Goal: Task Accomplishment & Management: Use online tool/utility

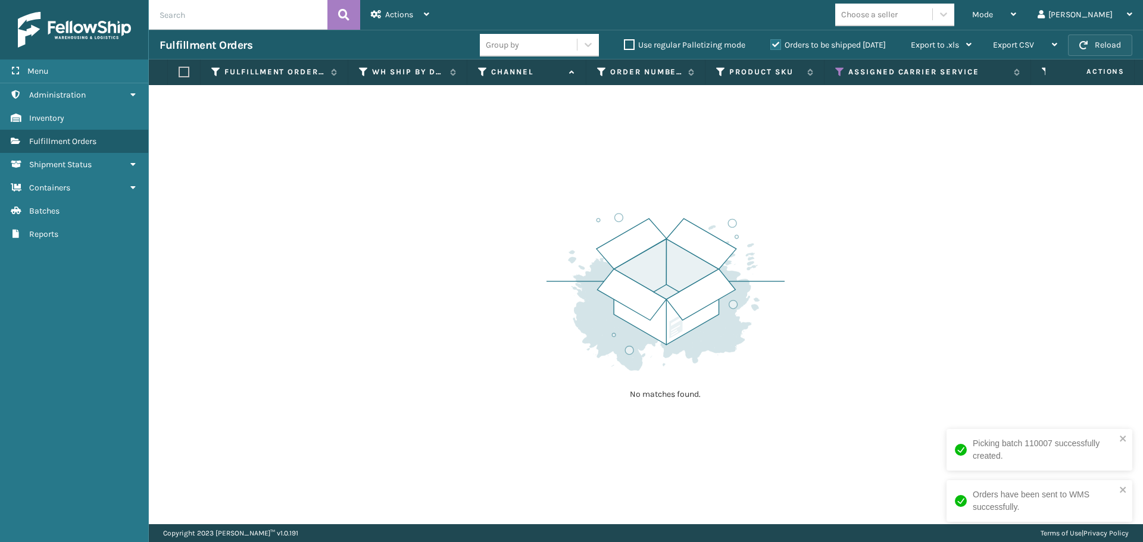
click at [1100, 47] on button "Reload" at bounding box center [1100, 45] width 64 height 21
click at [842, 70] on icon at bounding box center [840, 72] width 10 height 11
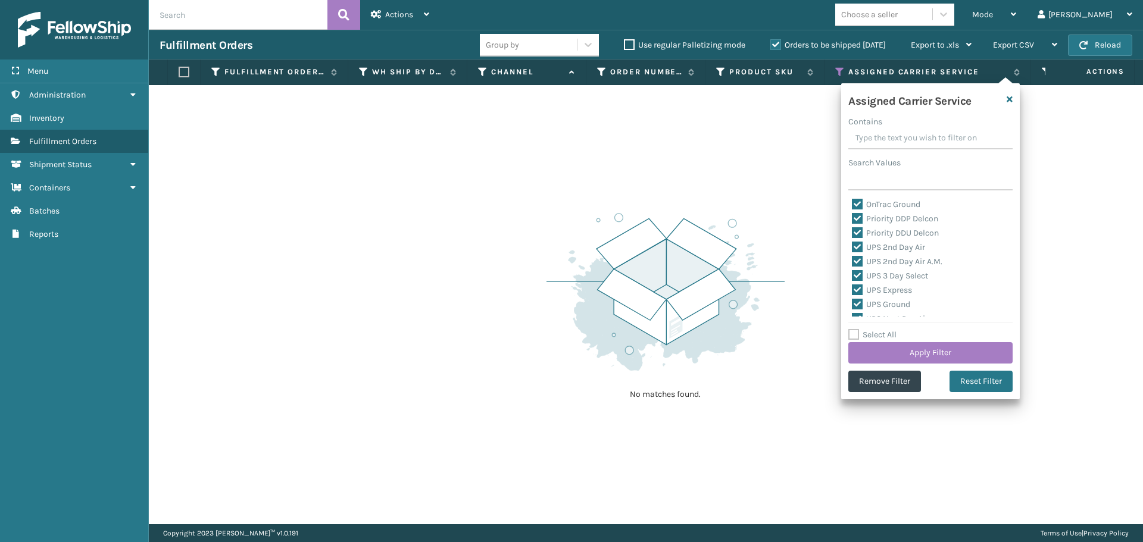
click at [856, 337] on label "Select All" at bounding box center [872, 335] width 48 height 10
click at [856, 329] on input "Select All" at bounding box center [937, 328] width 179 height 1
checkbox input "true"
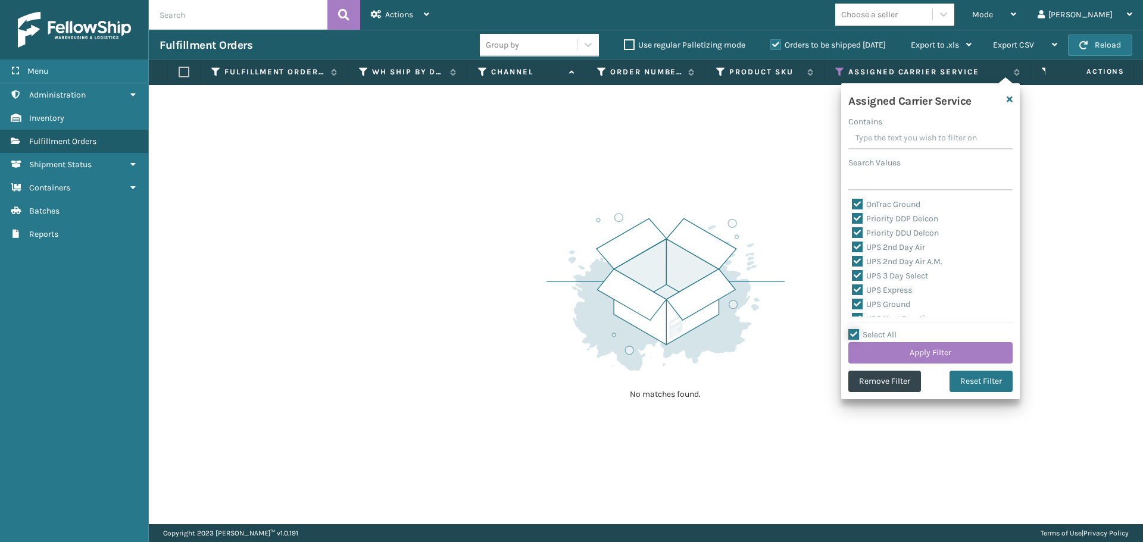
checkbox input "true"
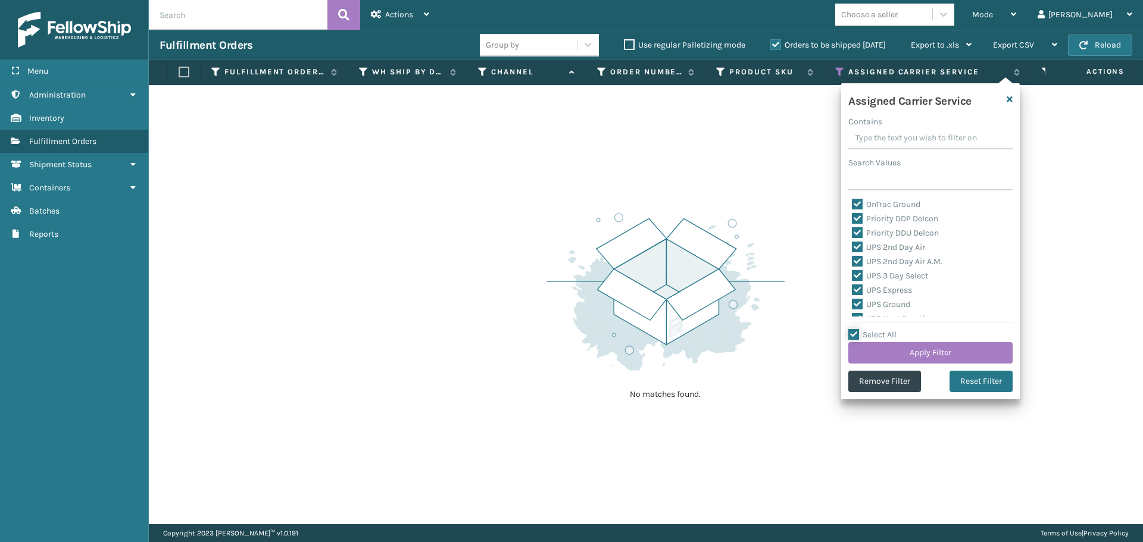
checkbox input "true"
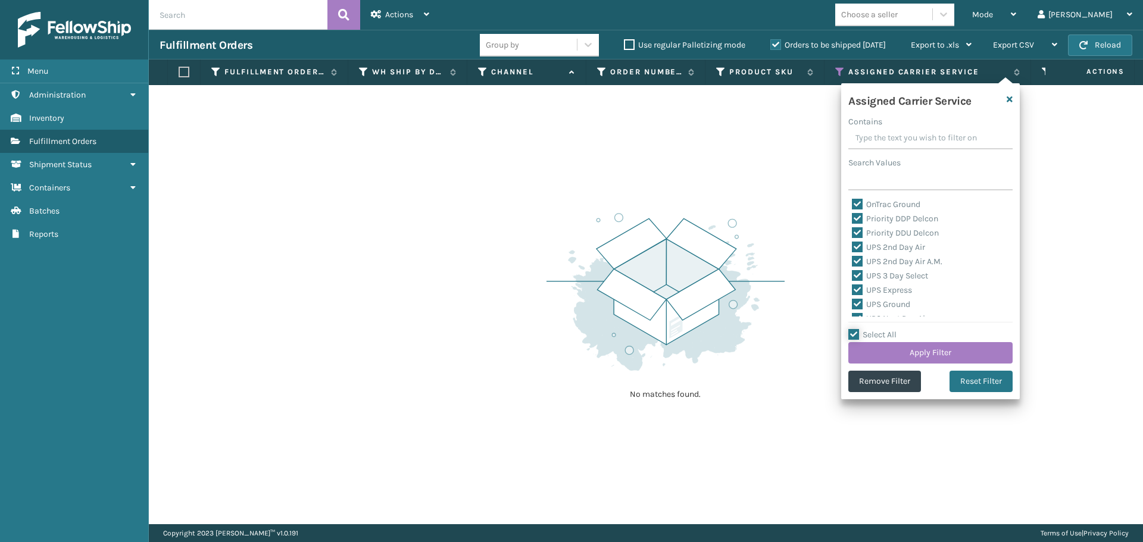
checkbox input "true"
click at [856, 337] on label "Select All" at bounding box center [872, 335] width 48 height 10
click at [856, 329] on input "Select All" at bounding box center [937, 328] width 179 height 1
checkbox input "false"
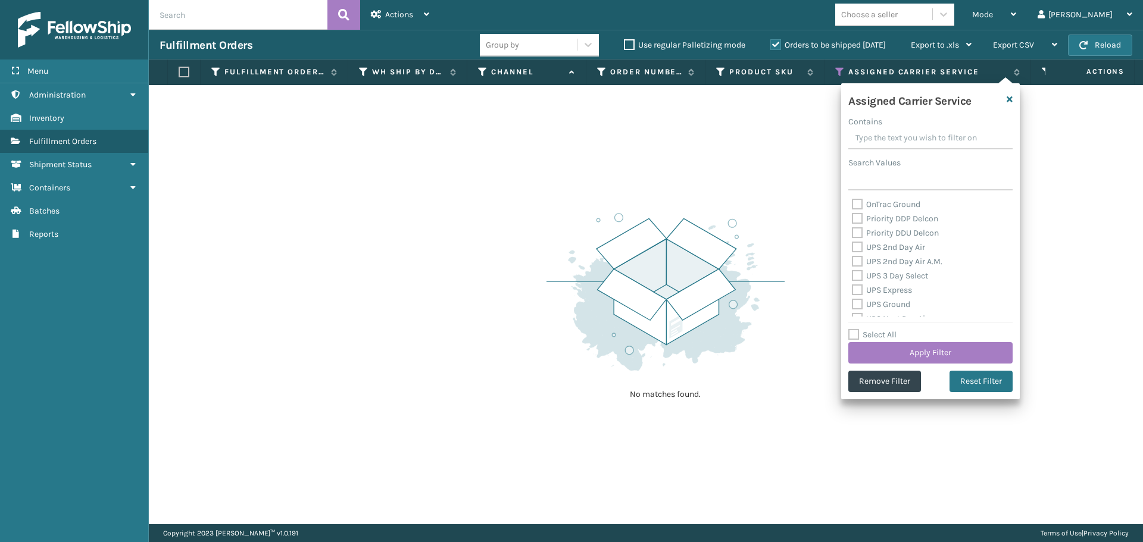
checkbox input "false"
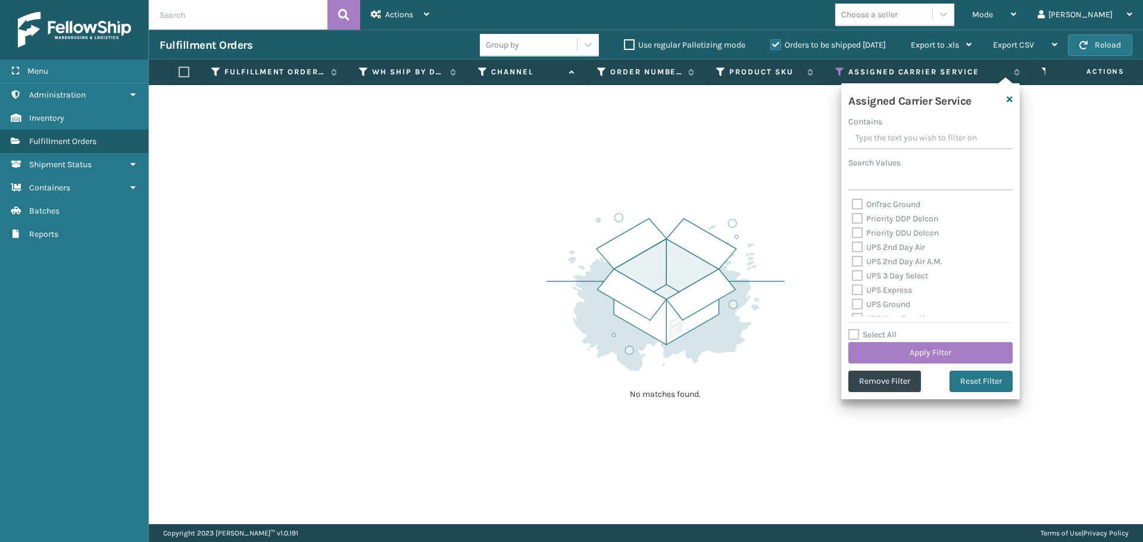
checkbox input "false"
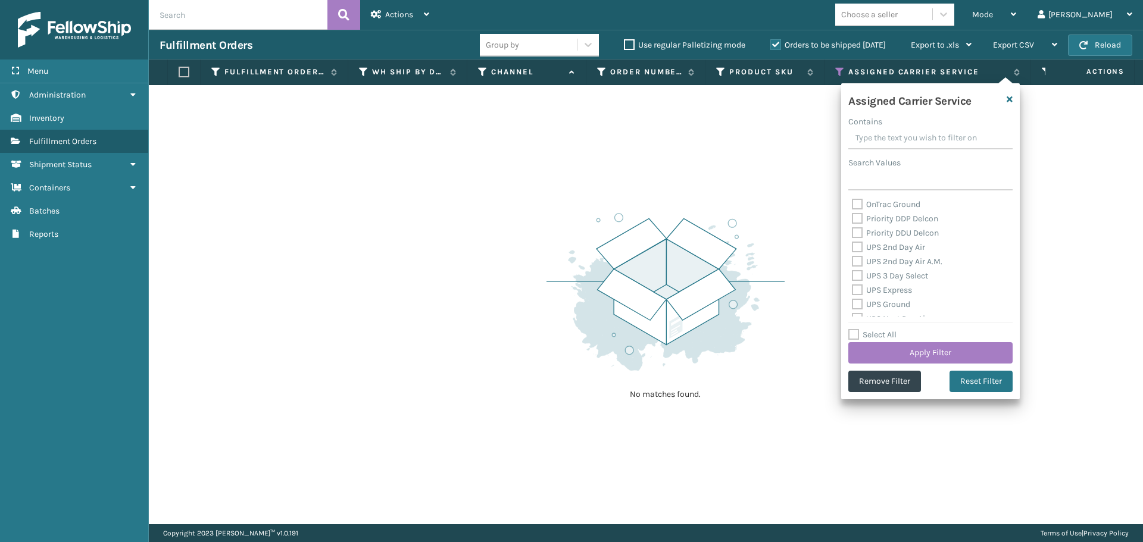
checkbox input "false"
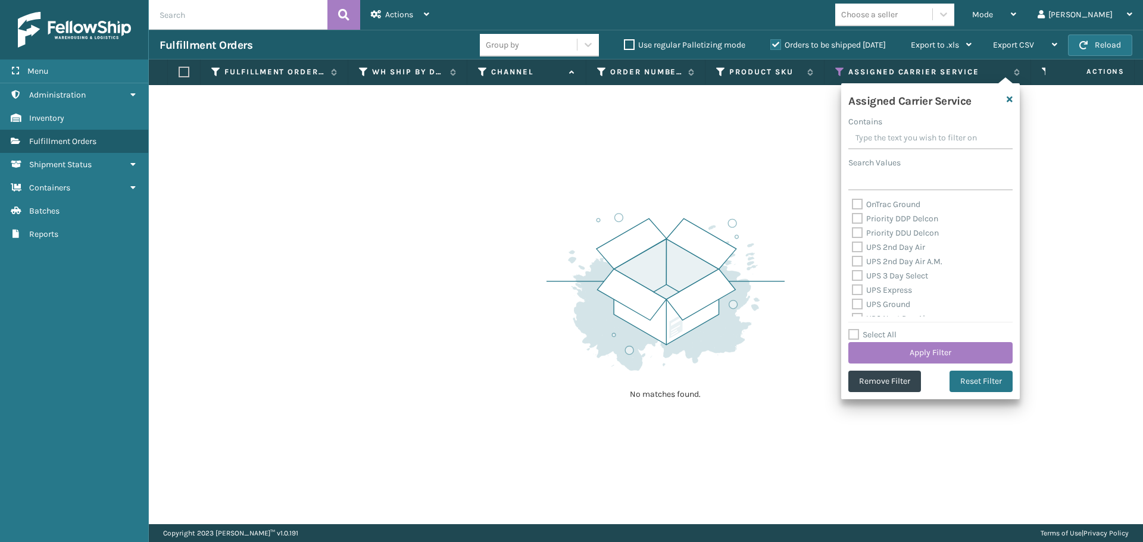
checkbox input "false"
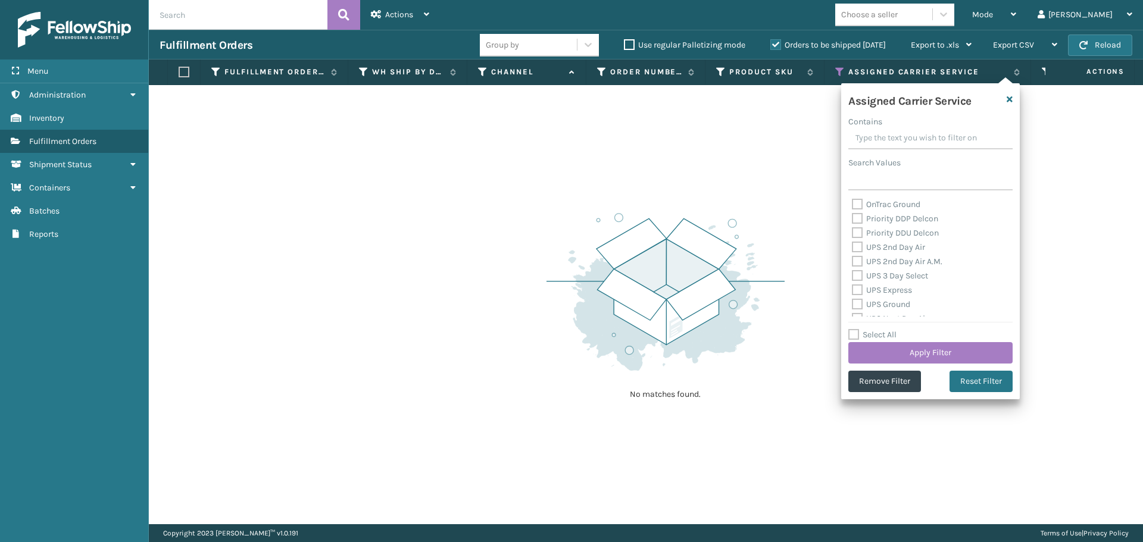
checkbox input "false"
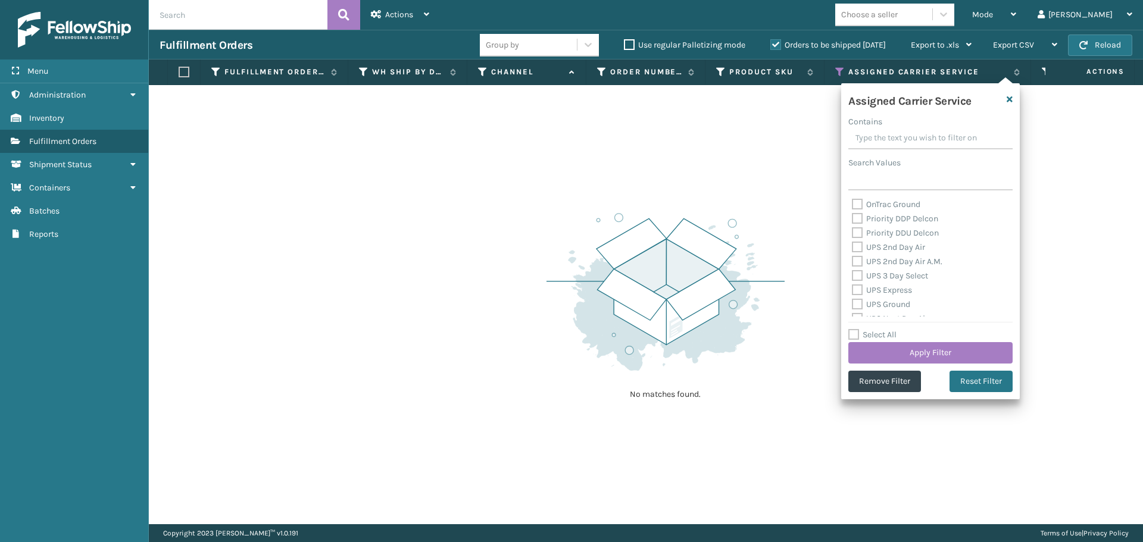
checkbox input "false"
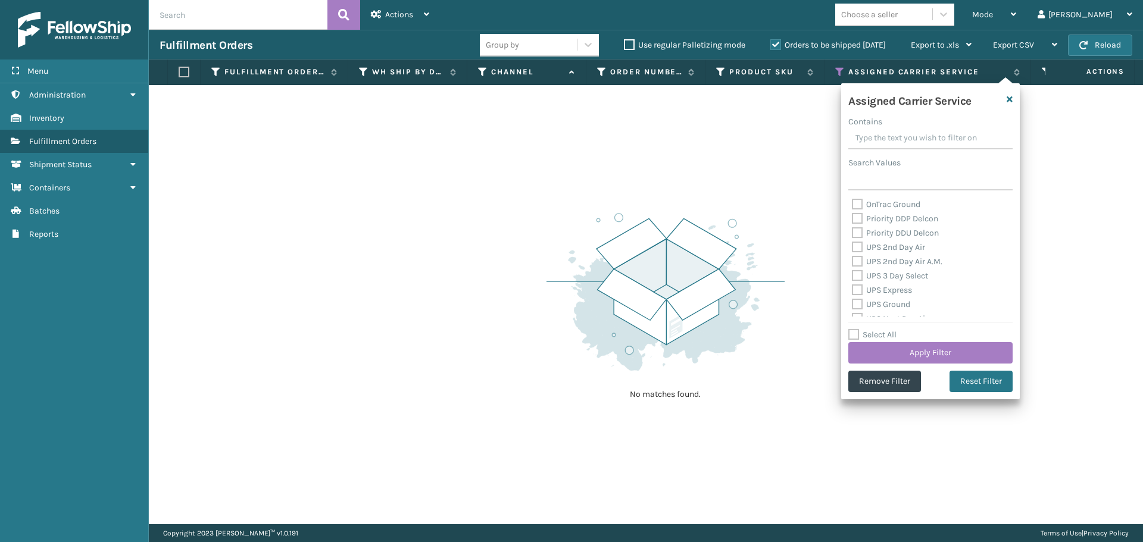
checkbox input "false"
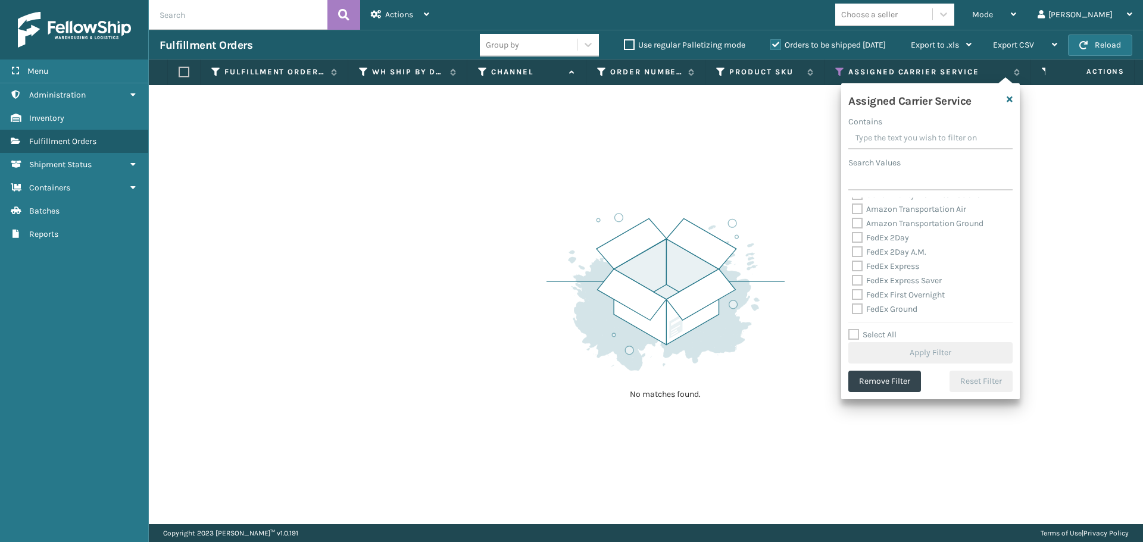
scroll to position [298, 0]
click at [857, 236] on label "FedEx 2Day" at bounding box center [880, 235] width 57 height 10
click at [852, 236] on input "FedEx 2Day" at bounding box center [852, 233] width 1 height 8
checkbox input "true"
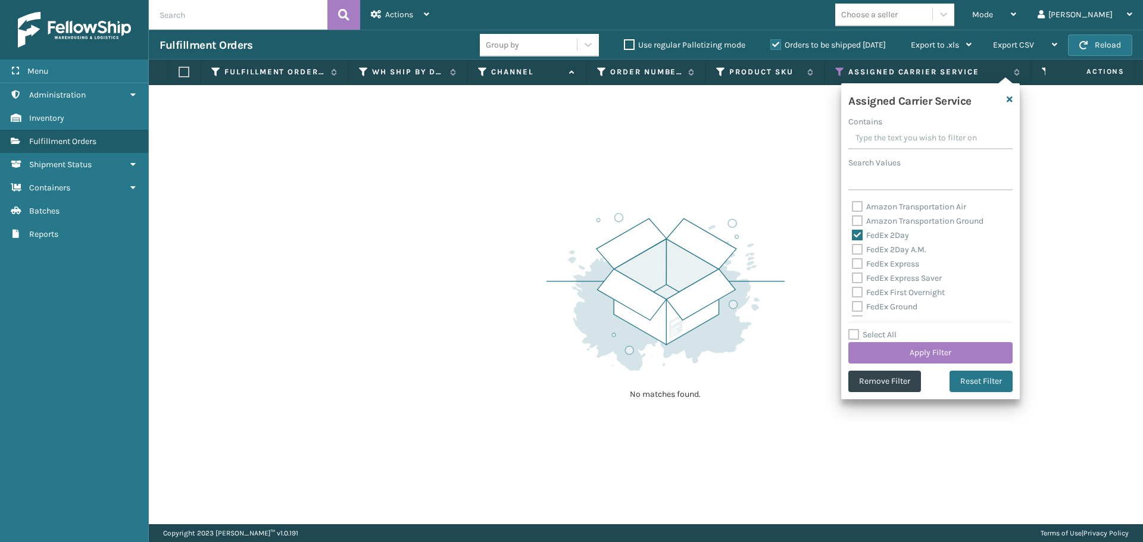
click at [857, 253] on label "FedEx 2Day A.M." at bounding box center [889, 250] width 74 height 10
click at [852, 251] on input "FedEx 2Day A.M." at bounding box center [852, 247] width 1 height 8
checkbox input "true"
click at [859, 262] on label "FedEx Express" at bounding box center [885, 264] width 67 height 10
click at [852, 262] on input "FedEx Express" at bounding box center [852, 261] width 1 height 8
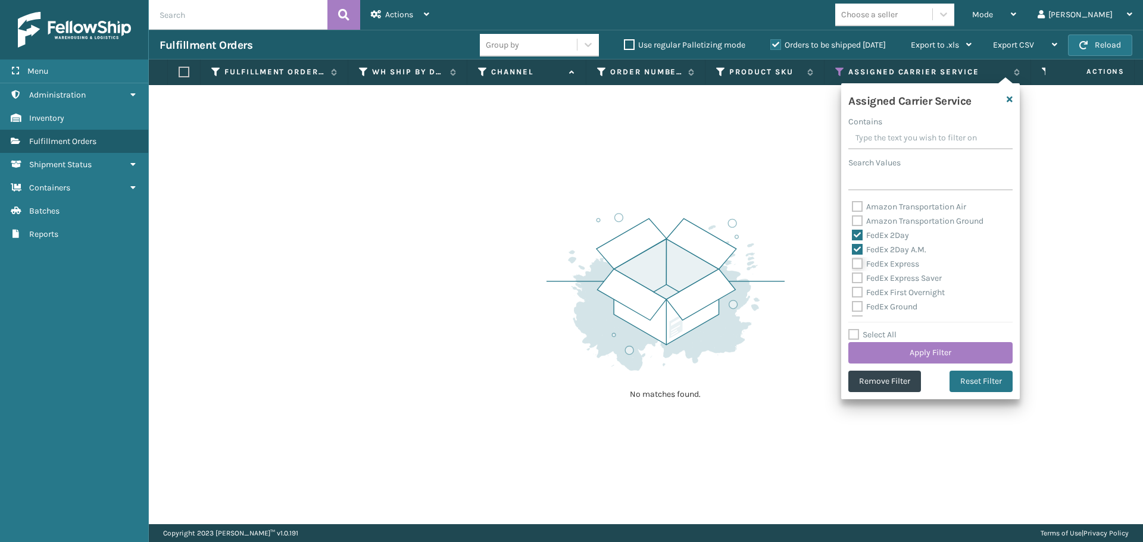
checkbox input "true"
click at [859, 274] on label "FedEx Express Saver" at bounding box center [897, 278] width 90 height 10
click at [852, 274] on input "FedEx Express Saver" at bounding box center [852, 275] width 1 height 8
checkbox input "true"
click at [859, 291] on label "FedEx First Overnight" at bounding box center [898, 292] width 93 height 10
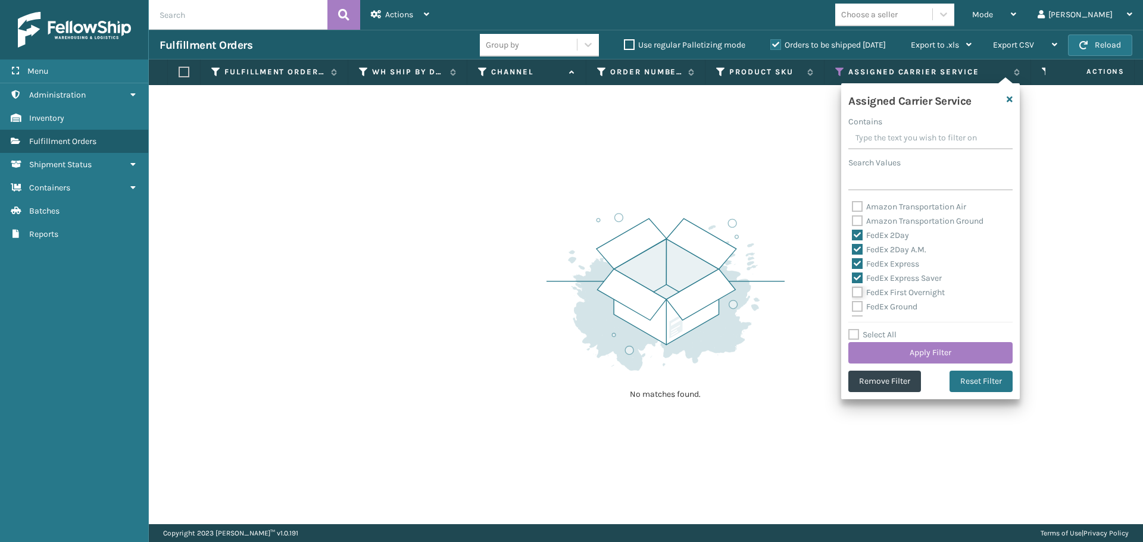
click at [852, 291] on input "FedEx First Overnight" at bounding box center [852, 290] width 1 height 8
checkbox input "true"
click at [858, 306] on label "FedEx Ground" at bounding box center [884, 307] width 65 height 10
click at [852, 306] on input "FedEx Ground" at bounding box center [852, 304] width 1 height 8
checkbox input "true"
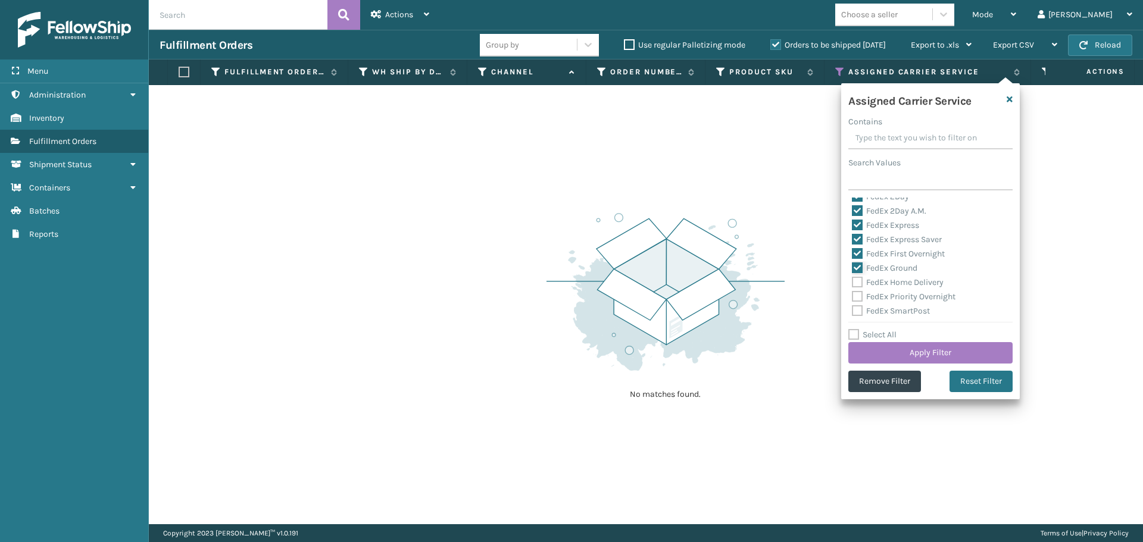
scroll to position [357, 0]
click at [856, 263] on label "FedEx Home Delivery" at bounding box center [898, 262] width 92 height 10
click at [852, 262] on input "FedEx Home Delivery" at bounding box center [852, 259] width 1 height 8
checkbox input "true"
click at [856, 276] on label "FedEx Priority Overnight" at bounding box center [904, 276] width 104 height 10
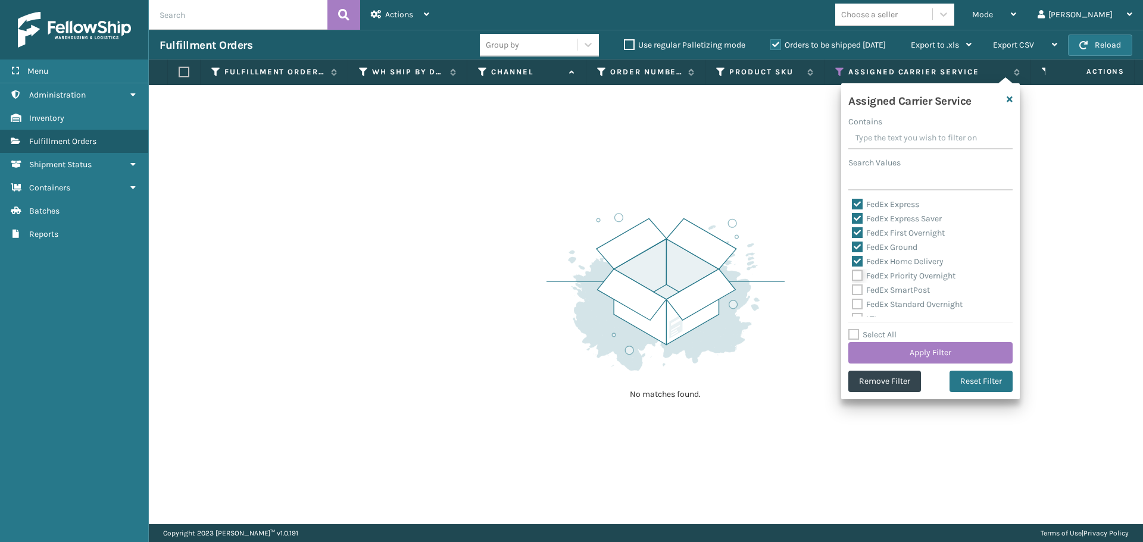
click at [852, 276] on input "FedEx Priority Overnight" at bounding box center [852, 273] width 1 height 8
checkbox input "true"
click at [856, 288] on label "FedEx SmartPost" at bounding box center [891, 290] width 78 height 10
click at [852, 288] on input "FedEx SmartPost" at bounding box center [852, 287] width 1 height 8
checkbox input "true"
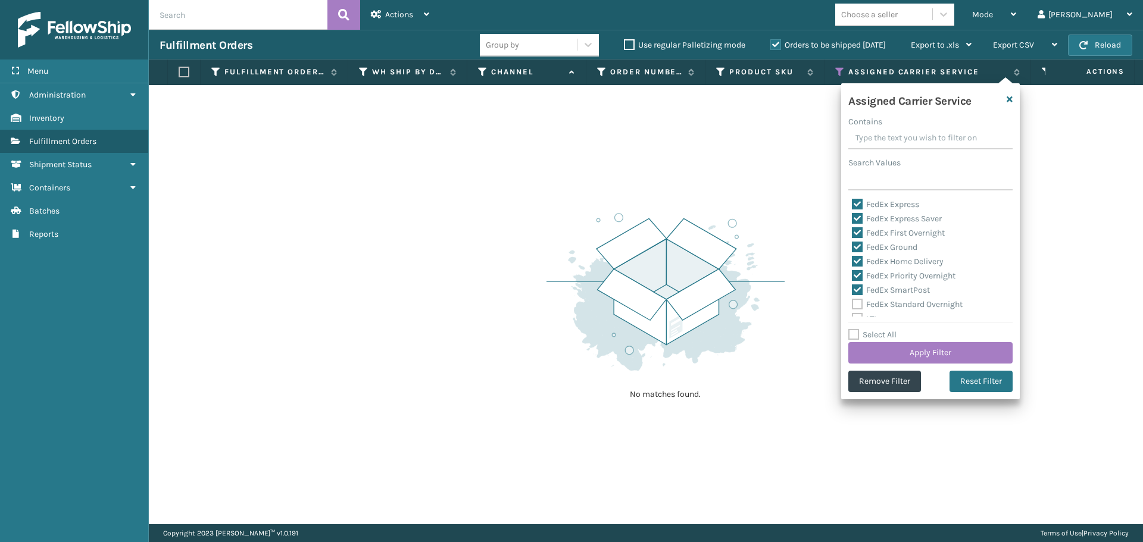
click at [856, 305] on label "FedEx Standard Overnight" at bounding box center [907, 304] width 111 height 10
click at [852, 305] on input "FedEx Standard Overnight" at bounding box center [852, 302] width 1 height 8
checkbox input "true"
click at [892, 353] on button "Apply Filter" at bounding box center [930, 352] width 164 height 21
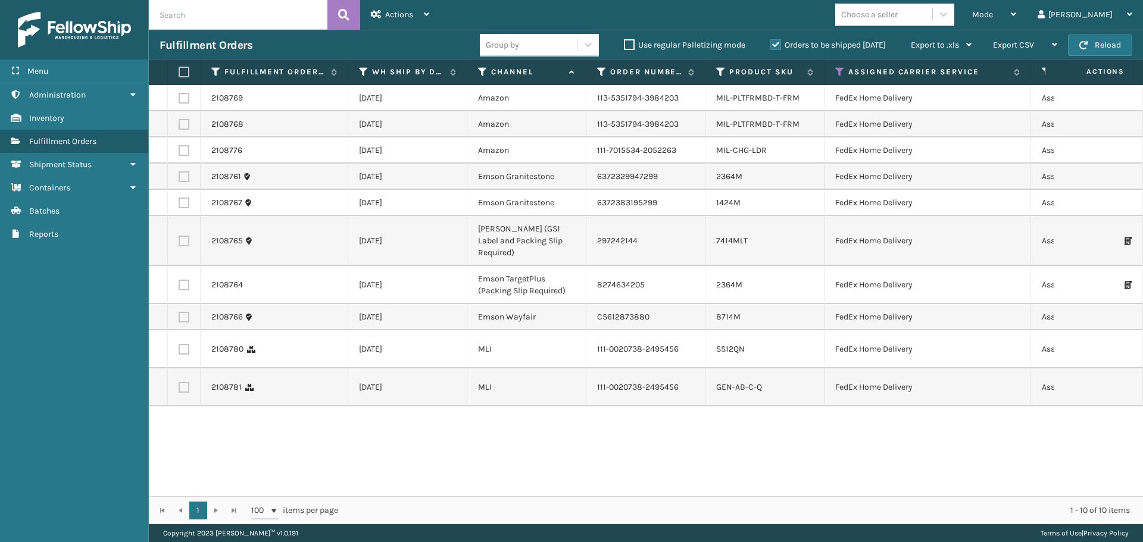
click at [190, 71] on th at bounding box center [184, 73] width 33 height 26
click at [186, 72] on label at bounding box center [182, 72] width 7 height 11
click at [179, 72] on input "checkbox" at bounding box center [179, 72] width 1 height 8
checkbox input "true"
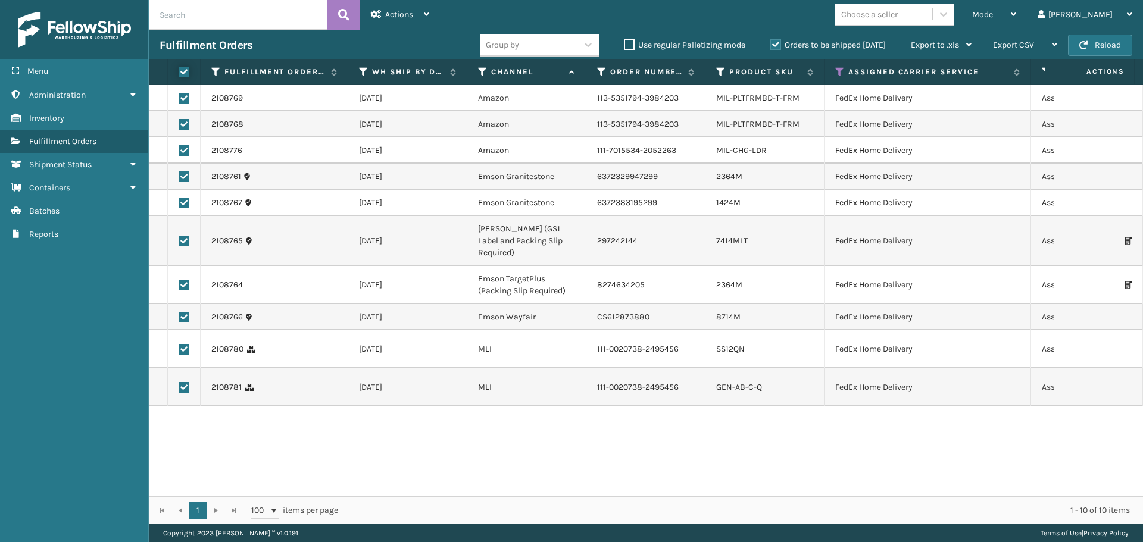
checkbox input "true"
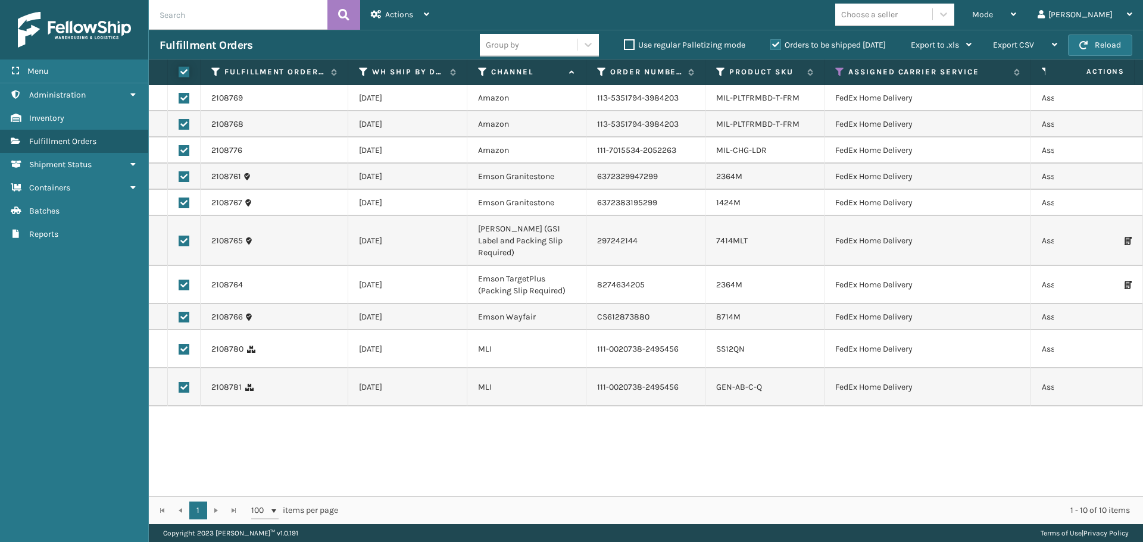
checkbox input "true"
click at [420, 20] on div "Actions" at bounding box center [400, 15] width 58 height 30
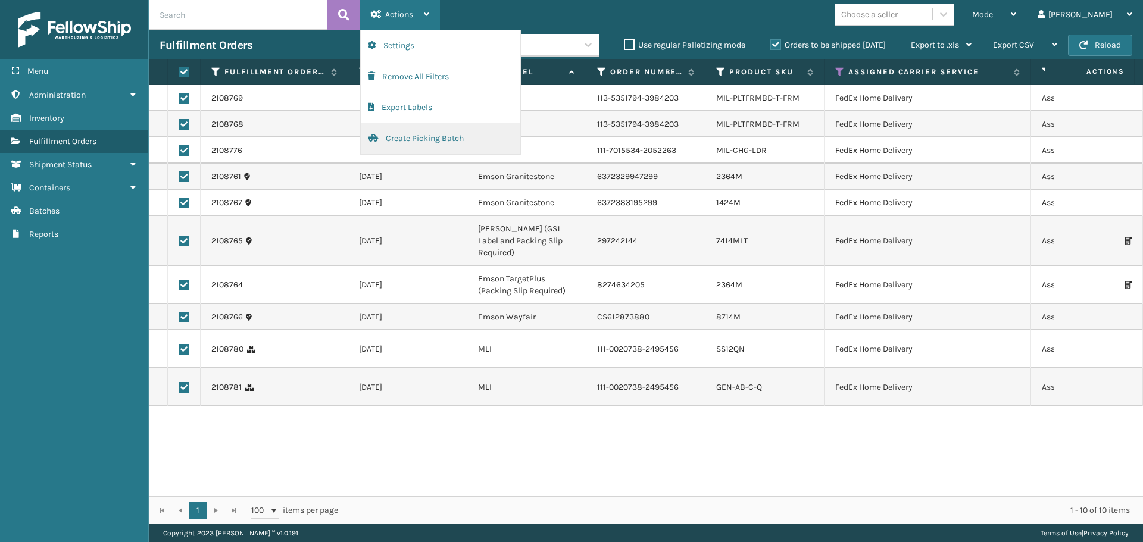
click at [424, 139] on button "Create Picking Batch" at bounding box center [440, 138] width 159 height 31
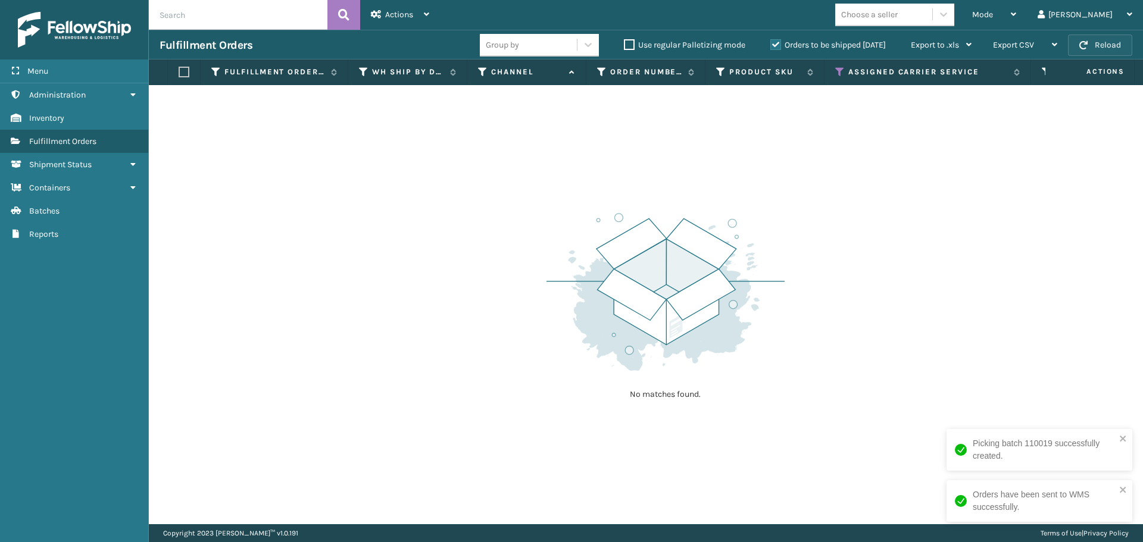
click at [1097, 46] on button "Reload" at bounding box center [1100, 45] width 64 height 21
click at [841, 73] on icon at bounding box center [840, 72] width 10 height 11
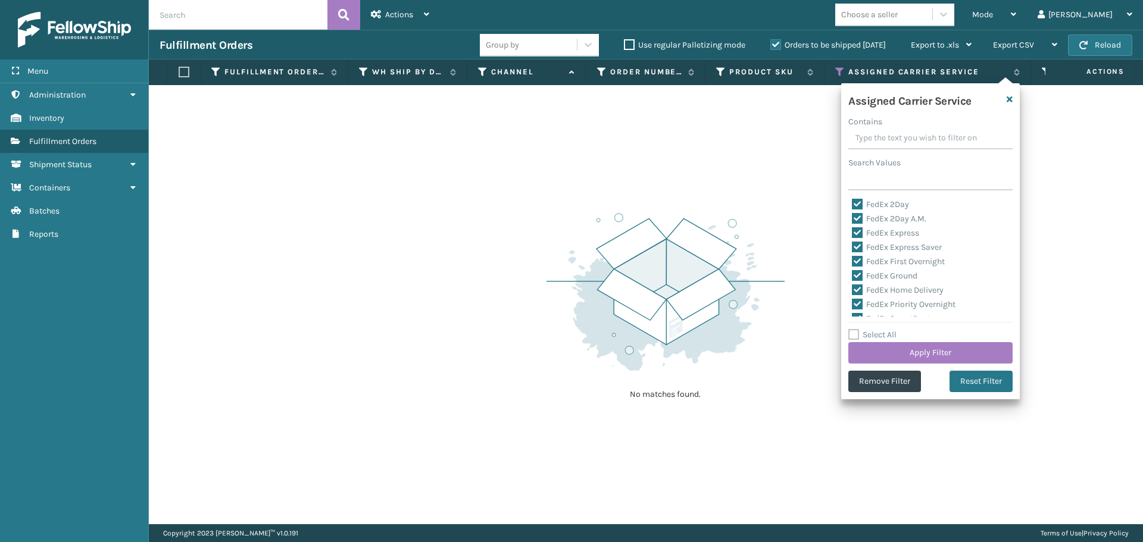
click at [758, 201] on div "No matches found." at bounding box center [665, 305] width 238 height 220
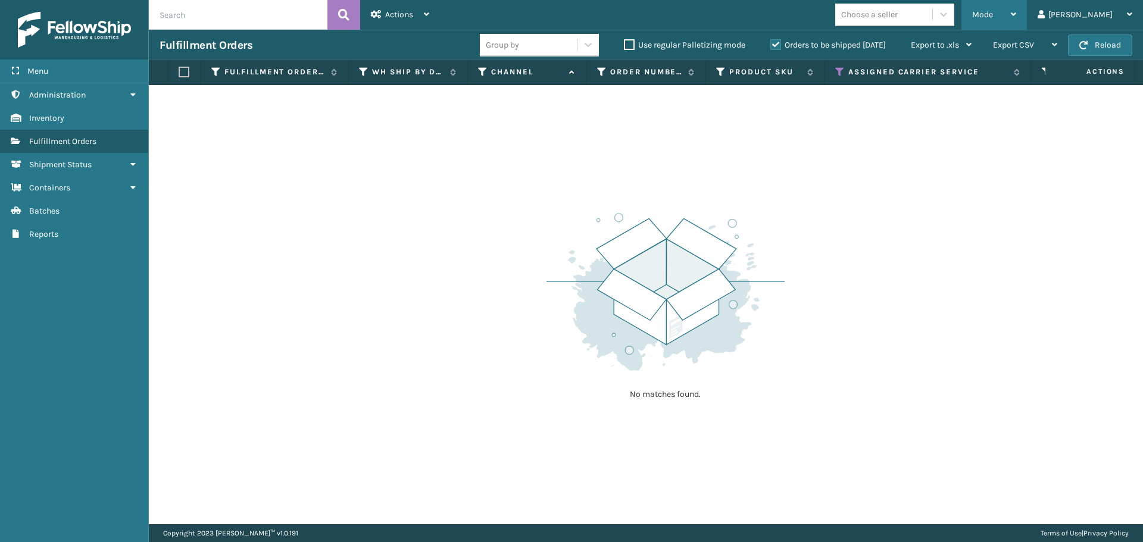
click at [1020, 17] on div "Mode Regular Mode Picking Mode Labeling Mode Exit Scan Mode" at bounding box center [993, 15] width 65 height 30
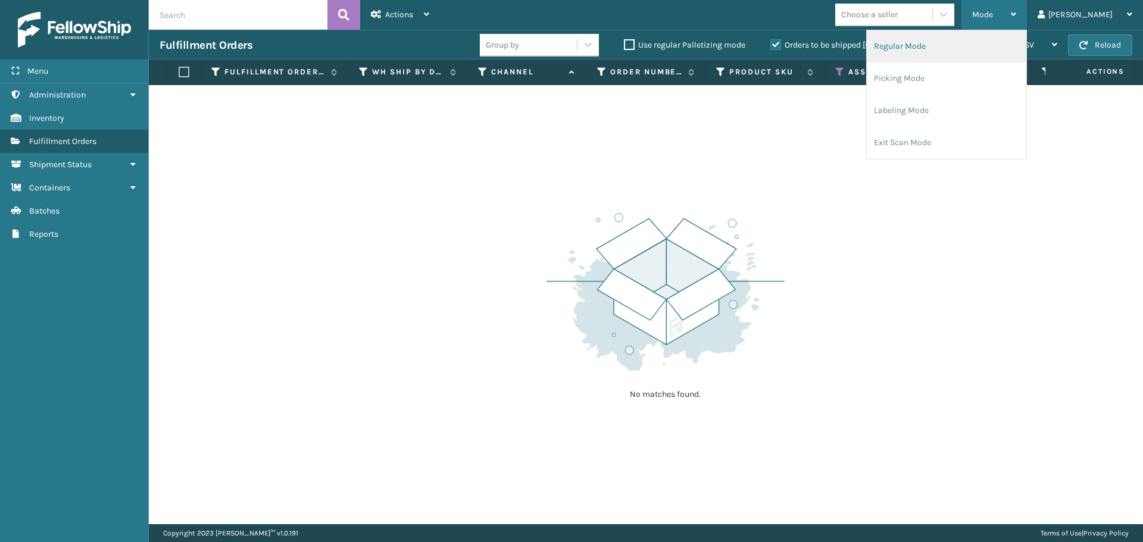
click at [1022, 44] on li "Regular Mode" at bounding box center [946, 46] width 159 height 32
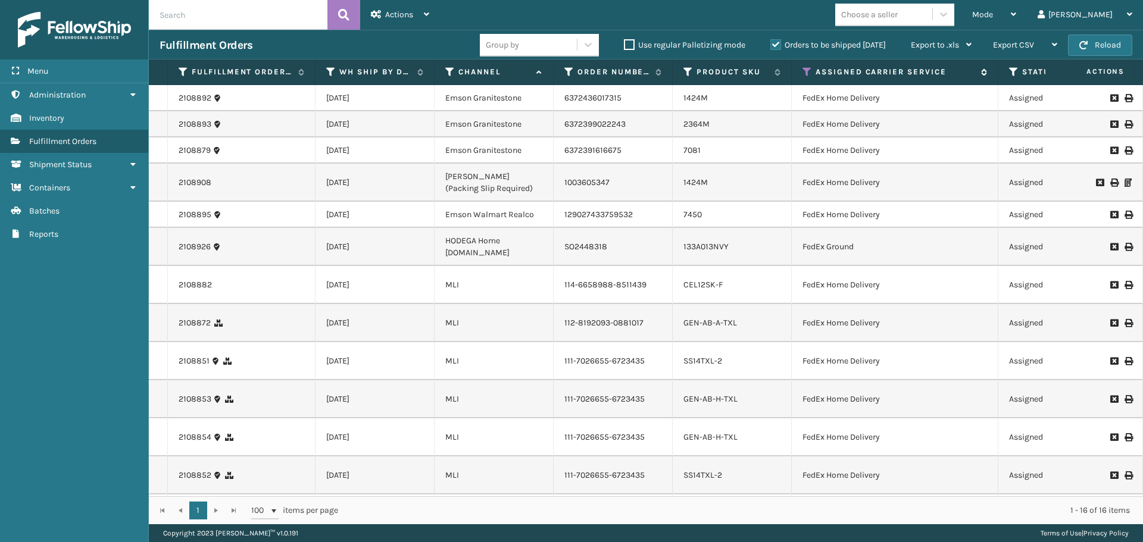
click at [806, 74] on icon at bounding box center [807, 72] width 10 height 11
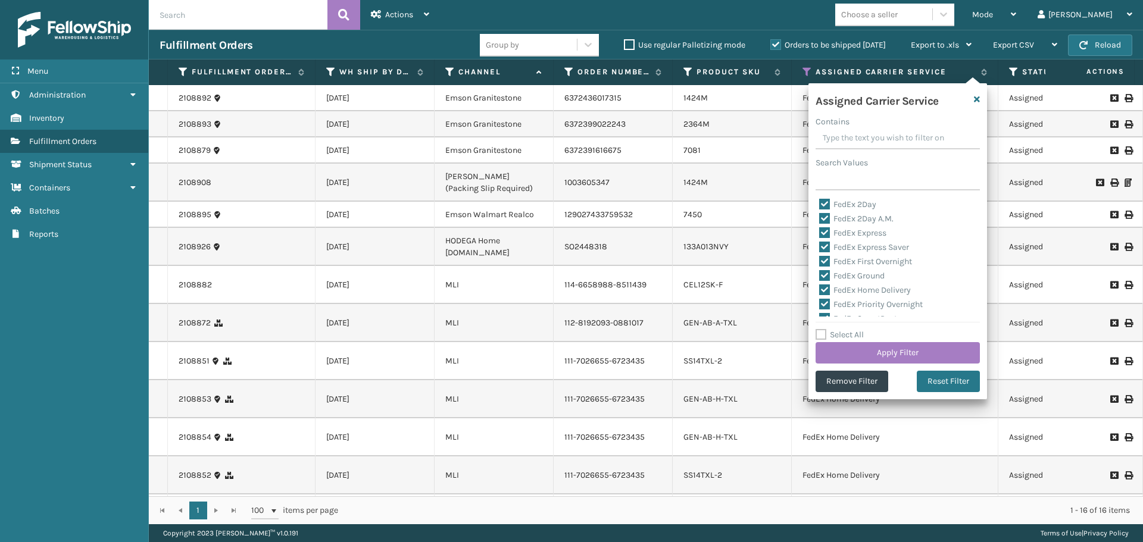
click at [822, 331] on label "Select All" at bounding box center [839, 335] width 48 height 10
click at [822, 329] on input "Select All" at bounding box center [904, 328] width 179 height 1
checkbox input "true"
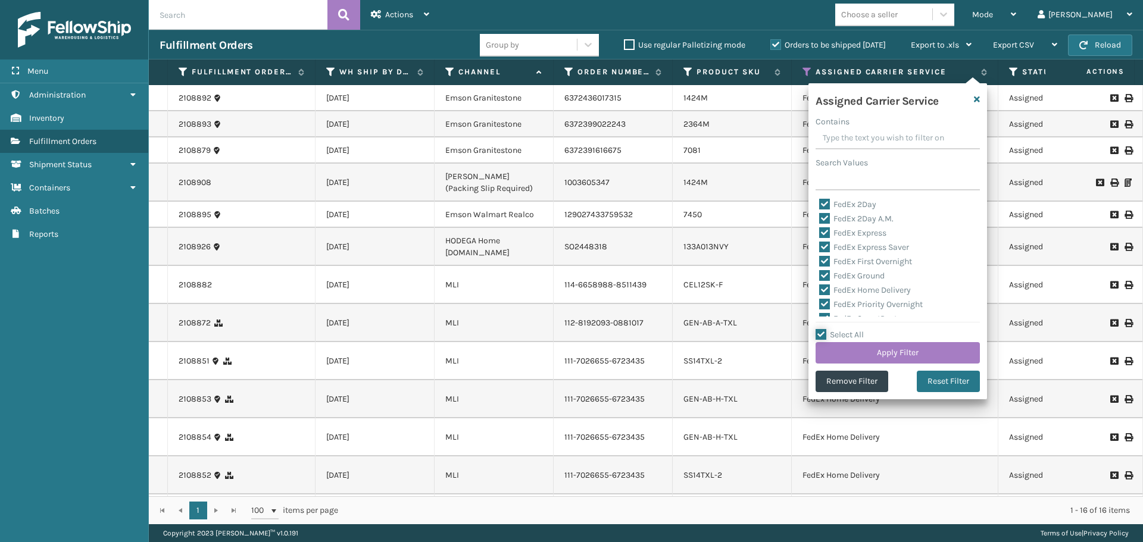
checkbox input "true"
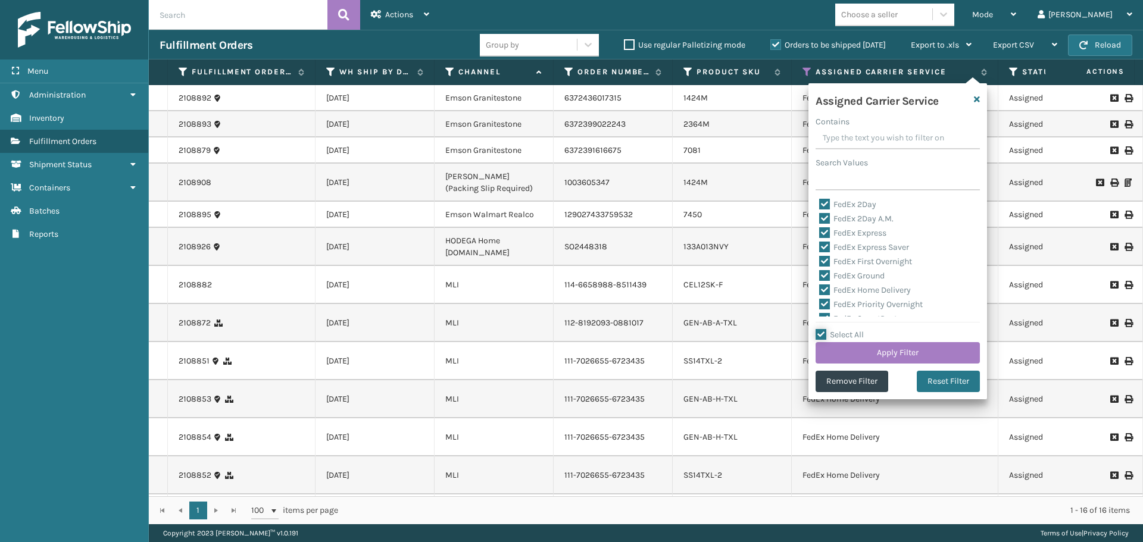
checkbox input "true"
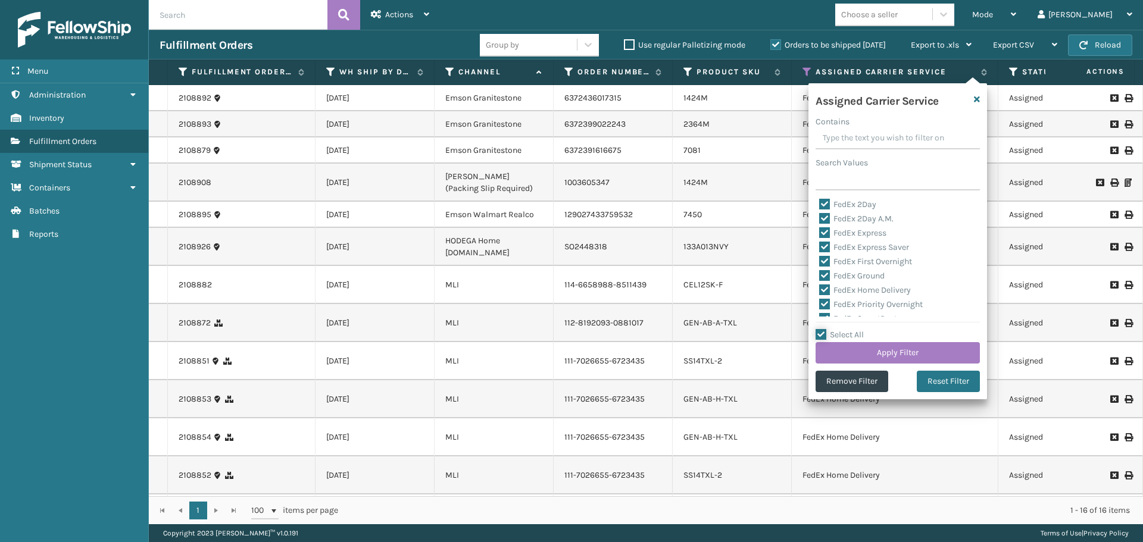
checkbox input "true"
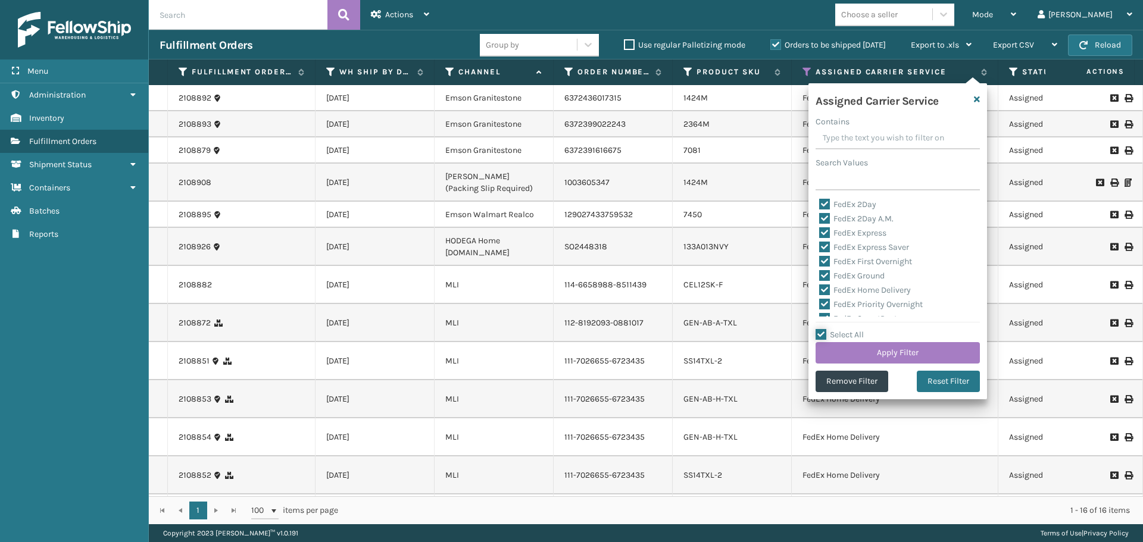
checkbox input "true"
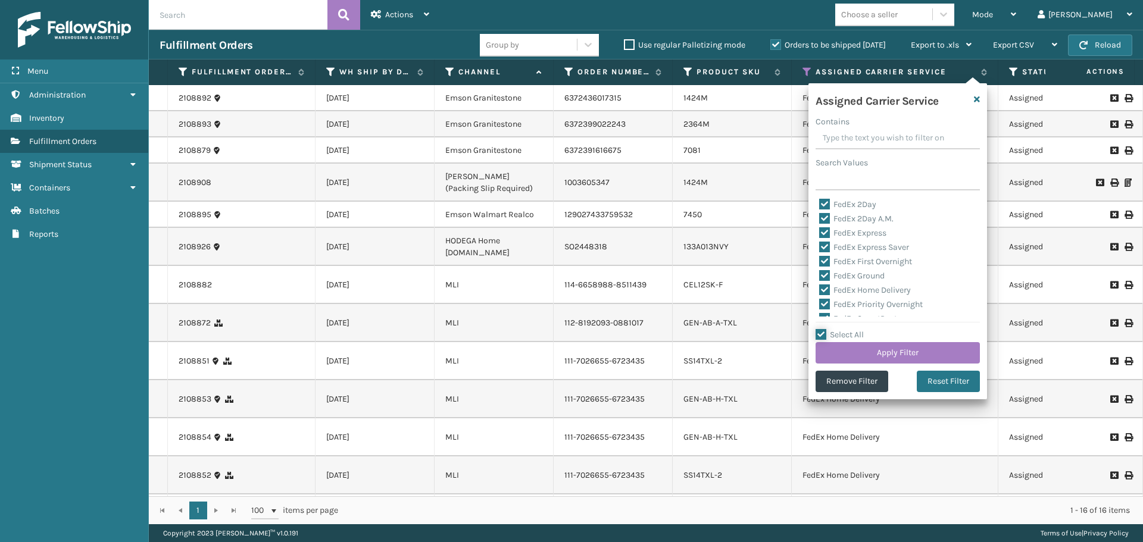
checkbox input "true"
click at [823, 255] on label "LTL" at bounding box center [832, 257] width 26 height 10
click at [820, 255] on input "LTL" at bounding box center [819, 254] width 1 height 8
checkbox input "false"
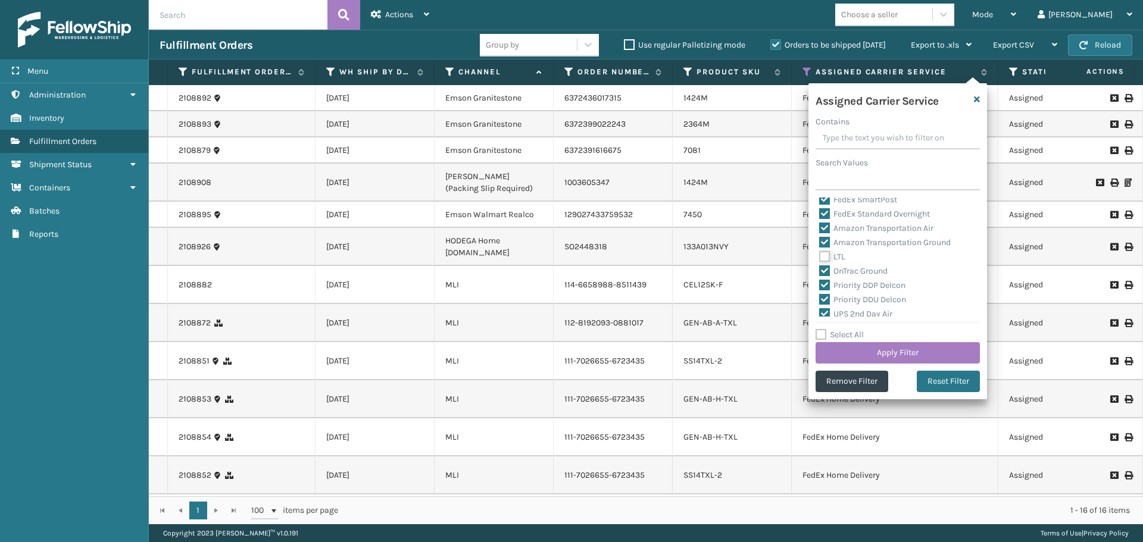
checkbox input "false"
click at [856, 351] on button "Apply Filter" at bounding box center [897, 352] width 164 height 21
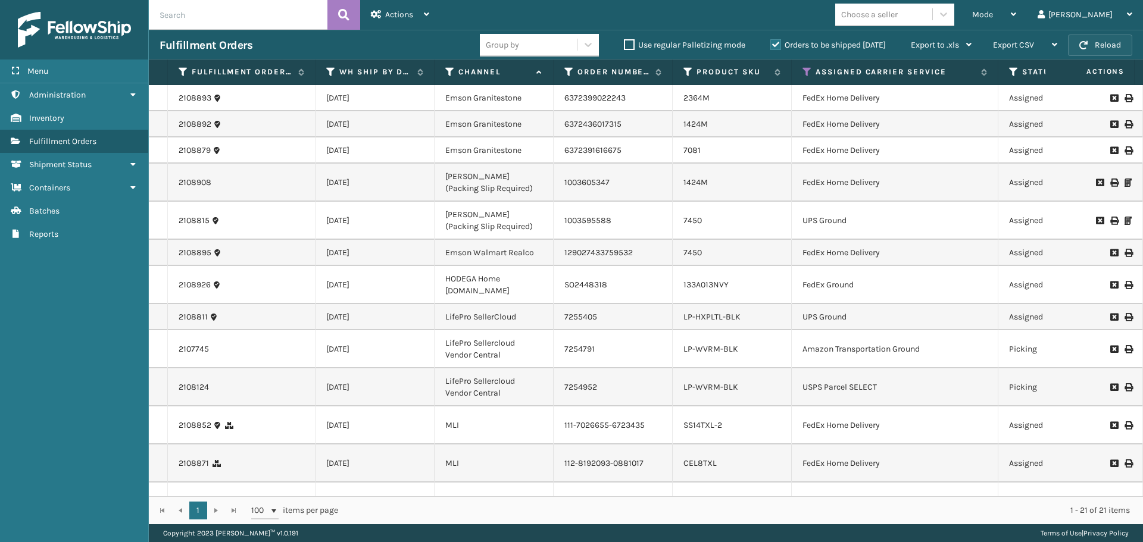
click at [1104, 47] on button "Reload" at bounding box center [1100, 45] width 64 height 21
click at [1012, 74] on icon at bounding box center [1014, 72] width 10 height 11
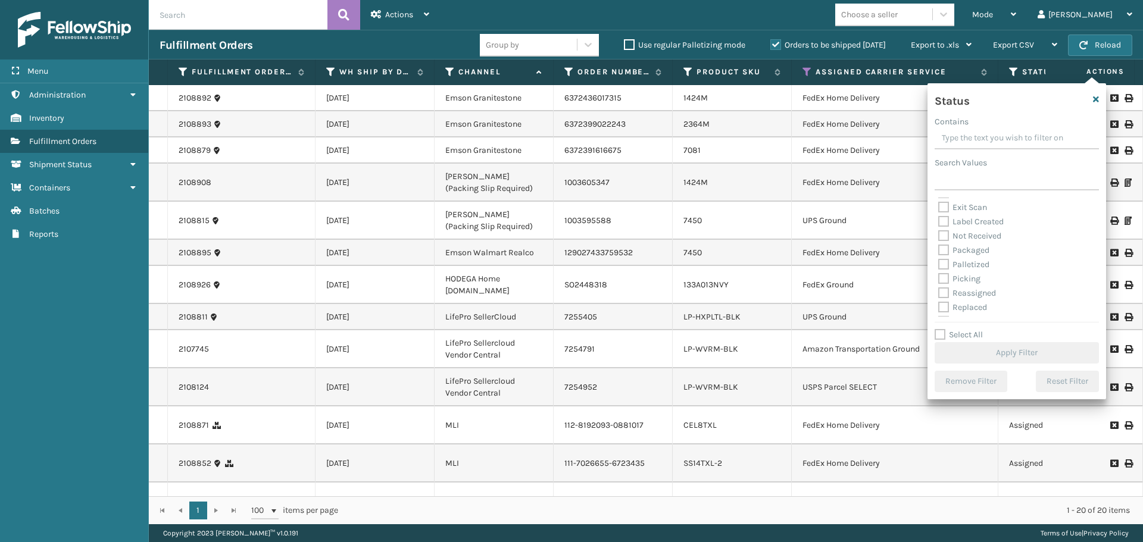
scroll to position [60, 0]
click at [947, 259] on label "Picking" at bounding box center [959, 259] width 42 height 10
click at [939, 259] on input "Picking" at bounding box center [938, 256] width 1 height 8
checkbox input "true"
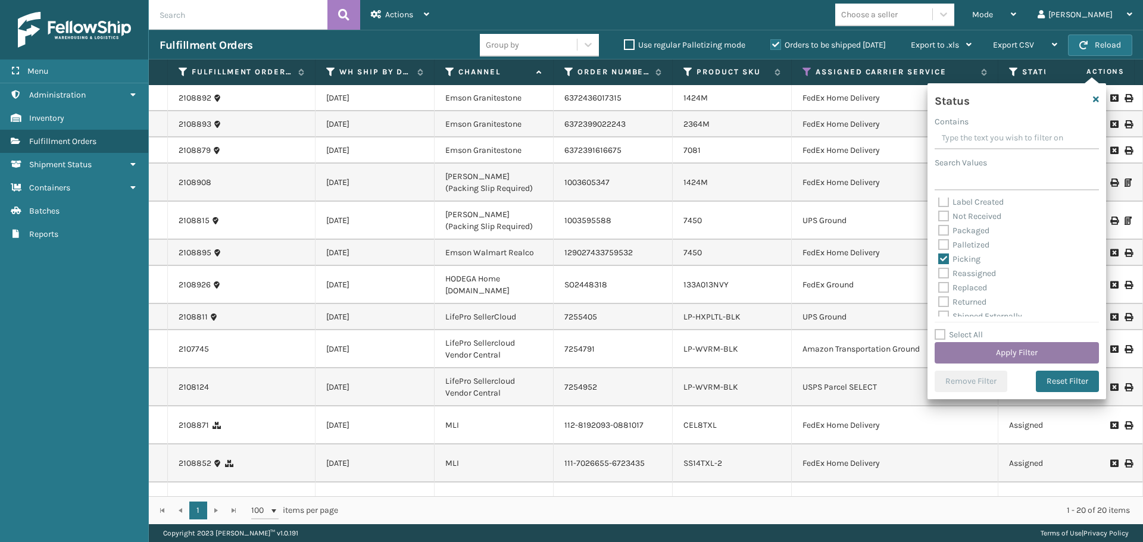
click at [980, 354] on button "Apply Filter" at bounding box center [1016, 352] width 164 height 21
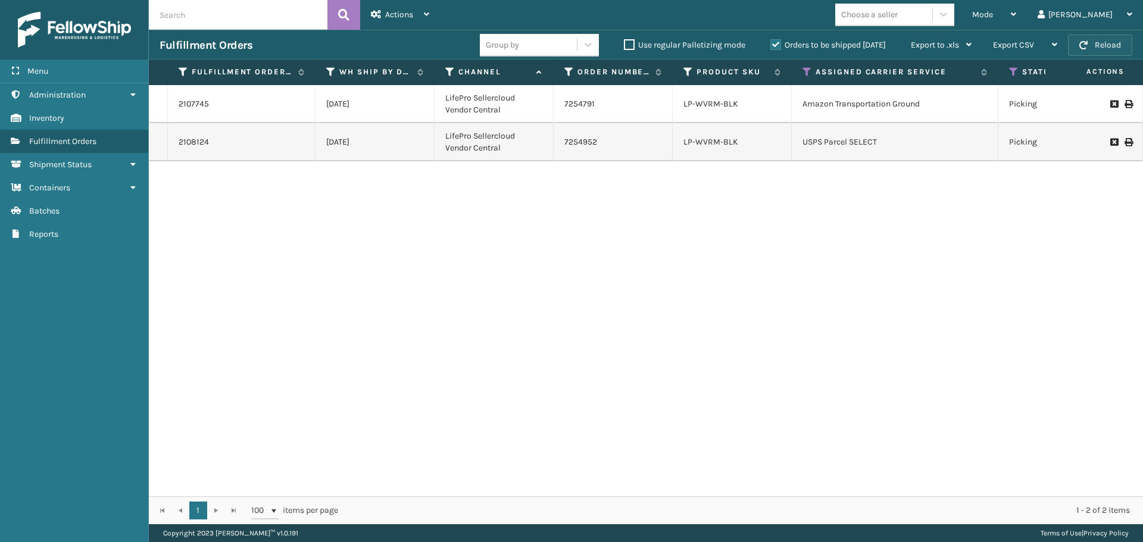
click at [1094, 44] on button "Reload" at bounding box center [1100, 45] width 64 height 21
